Goal: Task Accomplishment & Management: Use online tool/utility

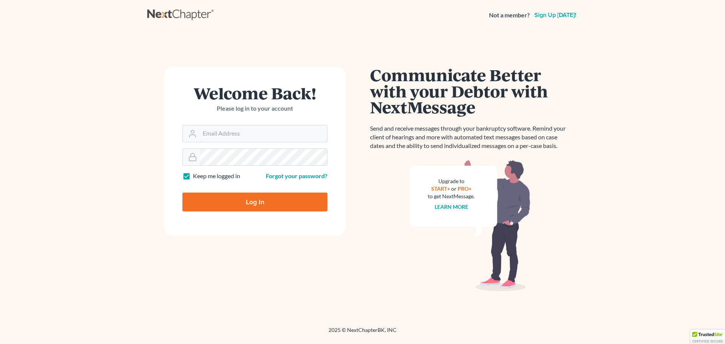
type input "[EMAIL_ADDRESS][DOMAIN_NAME]"
click at [250, 209] on input "Log In" at bounding box center [254, 202] width 145 height 19
type input "Thinking..."
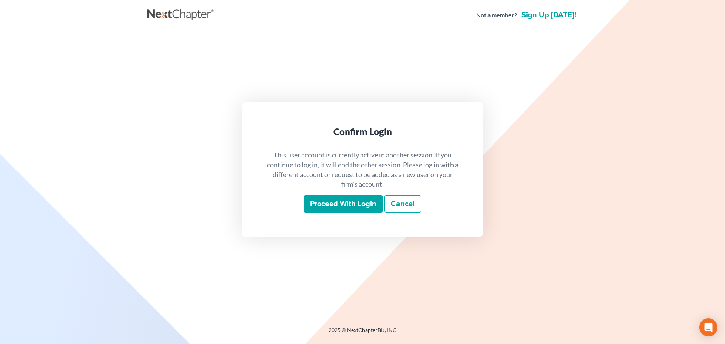
click at [319, 197] on input "Proceed with login" at bounding box center [343, 203] width 79 height 17
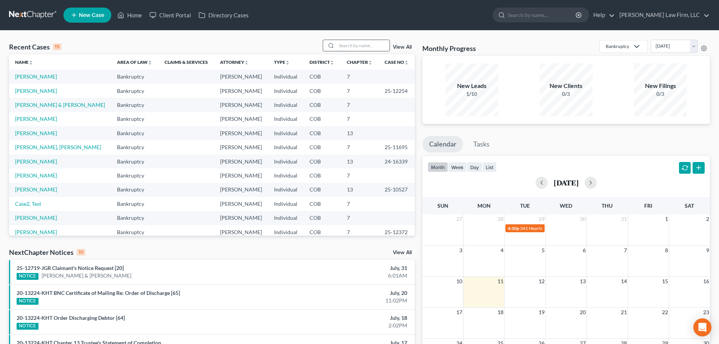
click at [357, 44] on input "search" at bounding box center [363, 45] width 53 height 11
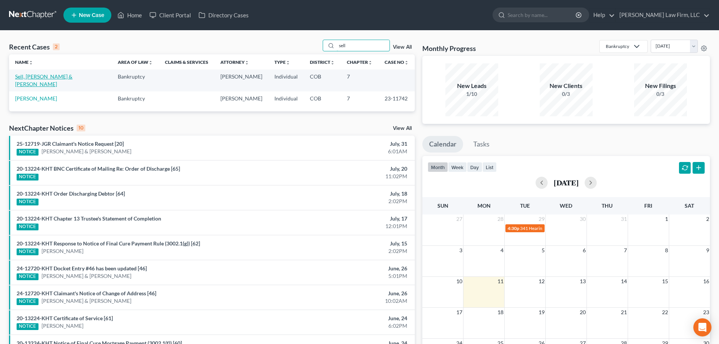
type input "sell"
click at [23, 75] on link "Sell, Jerrod & Sarah" at bounding box center [43, 80] width 57 height 14
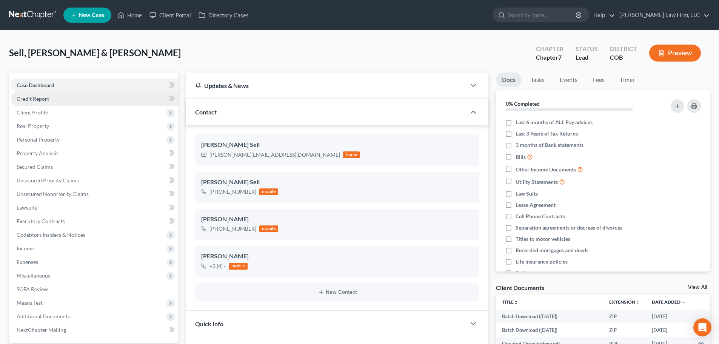
click at [94, 98] on link "Credit Report" at bounding box center [95, 99] width 168 height 14
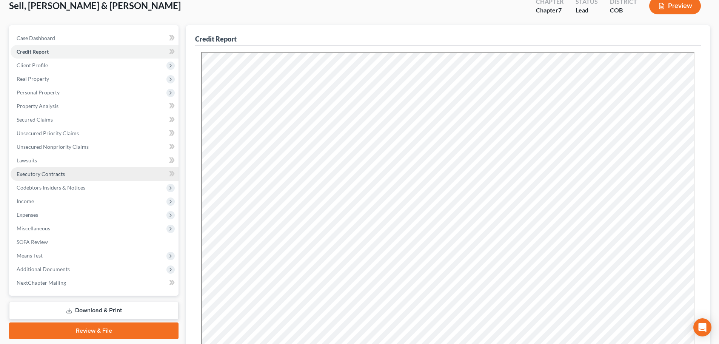
scroll to position [113, 0]
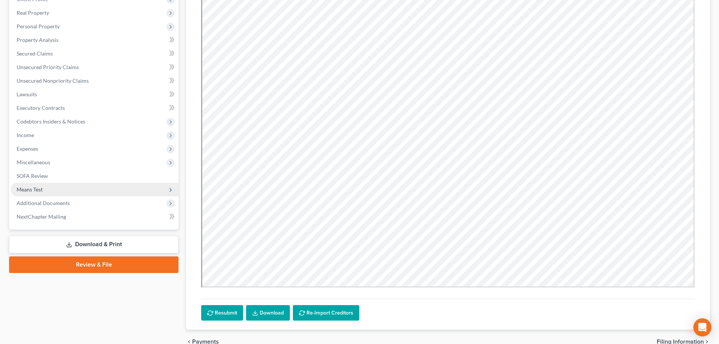
click at [71, 183] on span "Means Test" at bounding box center [95, 190] width 168 height 14
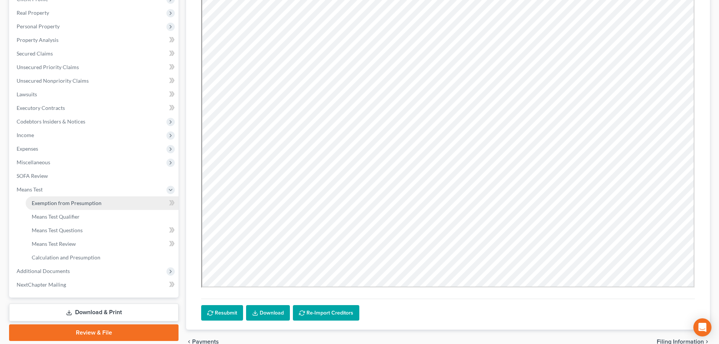
click at [92, 200] on span "Exemption from Presumption" at bounding box center [67, 203] width 70 height 6
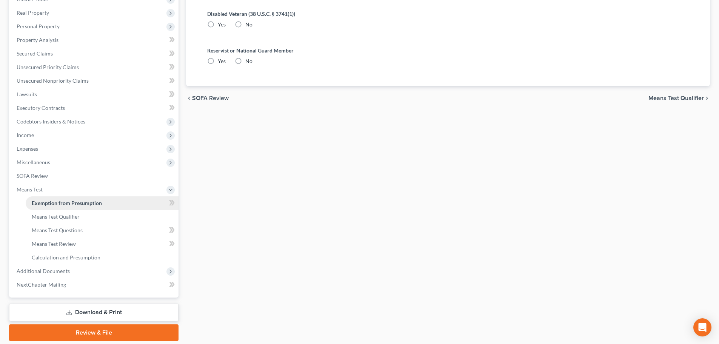
radio input "true"
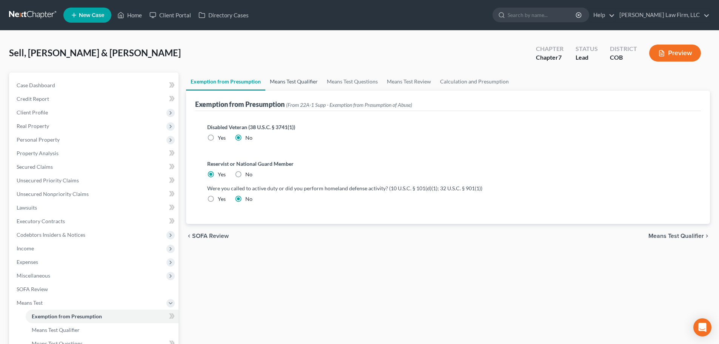
click at [302, 87] on link "Means Test Qualifier" at bounding box center [293, 81] width 57 height 18
